Goal: Information Seeking & Learning: Learn about a topic

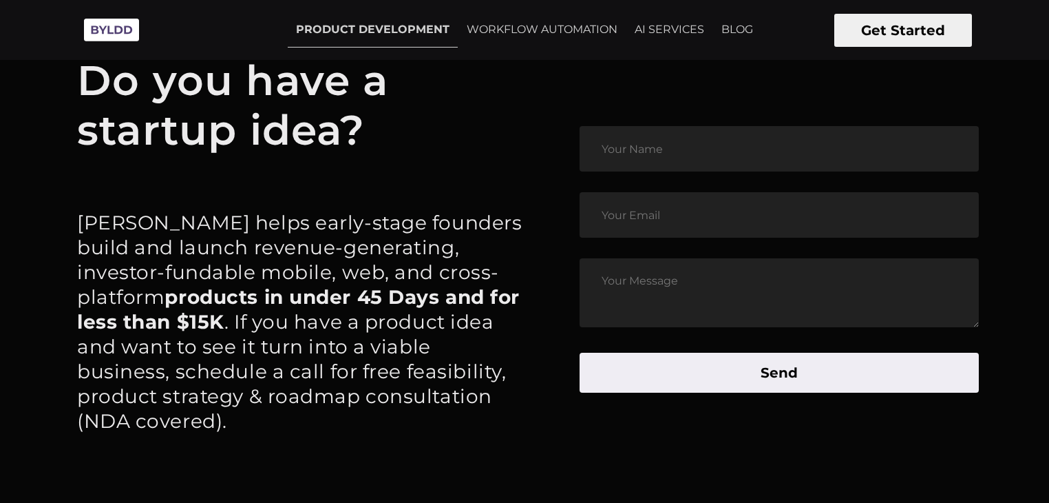
scroll to position [6509, 0]
click at [911, 28] on button "Get Started" at bounding box center [903, 30] width 138 height 33
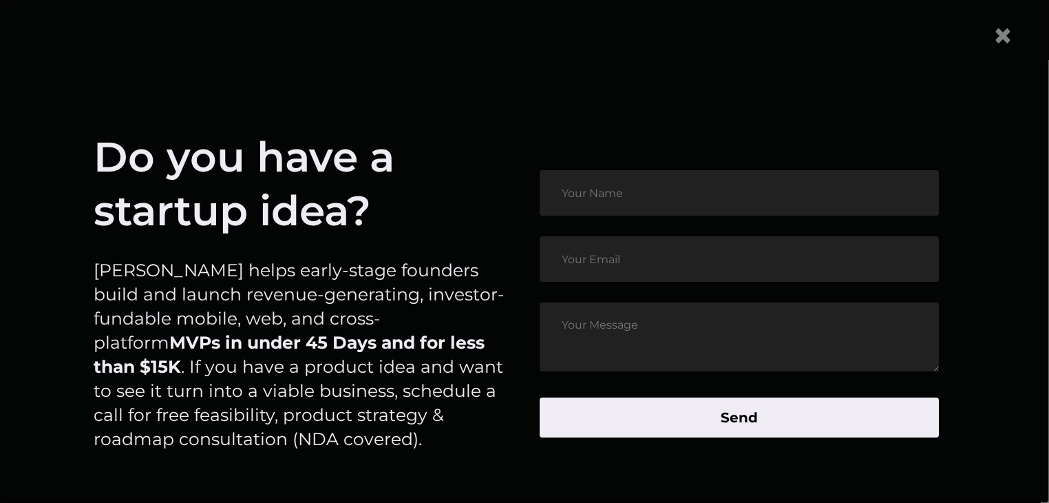
click at [821, 98] on article "Do you have a startup idea? Byldd helps early-stage founders build and launch r…" at bounding box center [525, 303] width 978 height 457
click at [1013, 34] on span "×" at bounding box center [1003, 35] width 21 height 42
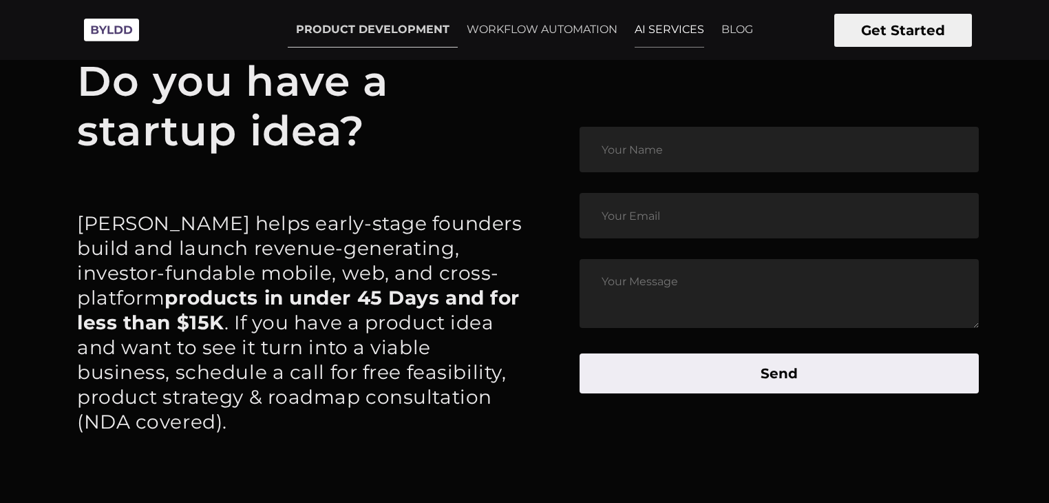
click at [680, 28] on link "AI SERVICES" at bounding box center [670, 29] width 86 height 34
